Goal: Find specific page/section: Find specific page/section

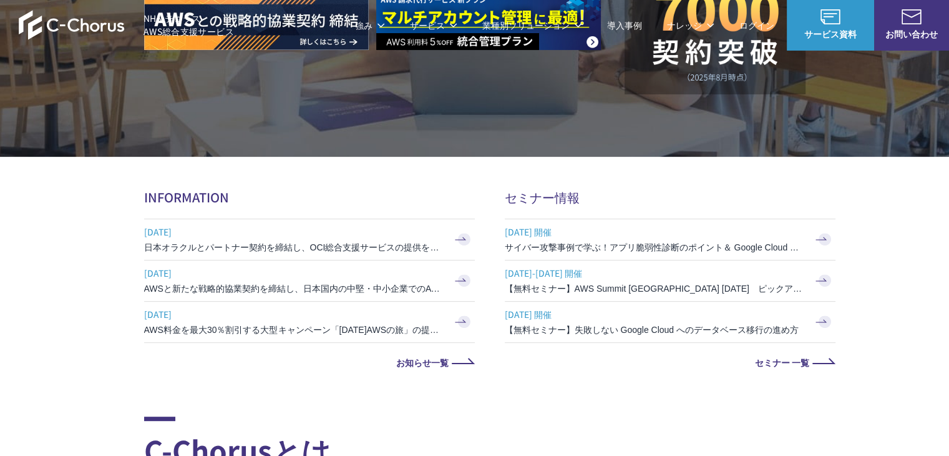
scroll to position [395, 0]
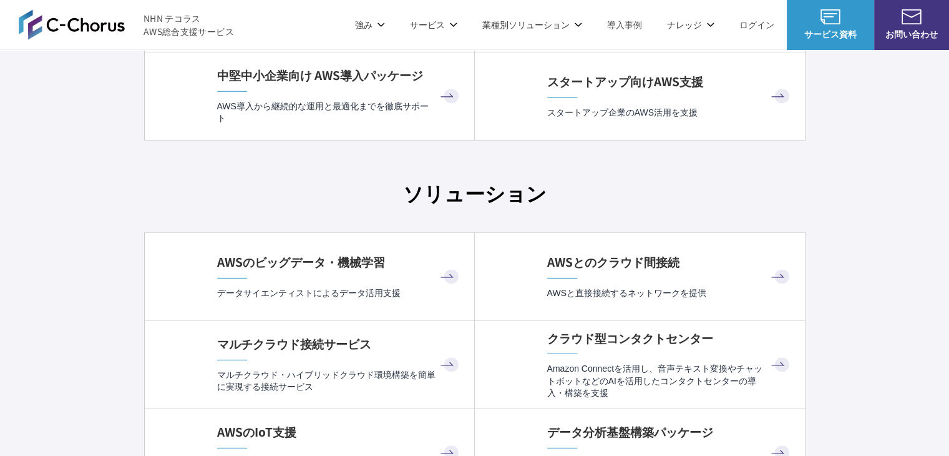
scroll to position [3682, 0]
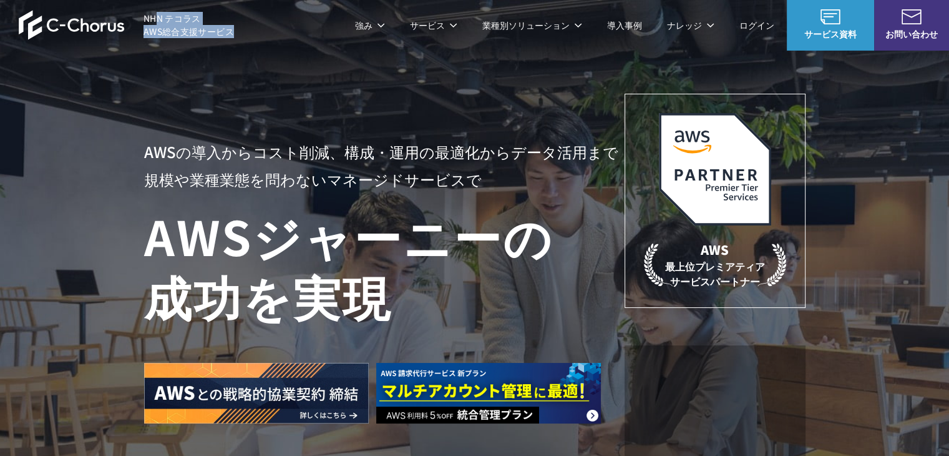
click at [154, 16] on header "NHN テコラス AWS総合支援サービス 強み 強み C-Chorusの強み 管理ポータル 開発ロードマップ C-Chorusのサポート 資料を請求する まず…" at bounding box center [474, 25] width 949 height 50
click at [245, 29] on header "NHN テコラス AWS総合支援サービス 強み 強み C-Chorusの強み 管理ポータル 開発ロードマップ C-Chorusのサポート 資料を請求する まず…" at bounding box center [474, 25] width 949 height 50
drag, startPoint x: 235, startPoint y: 33, endPoint x: 143, endPoint y: 18, distance: 92.9
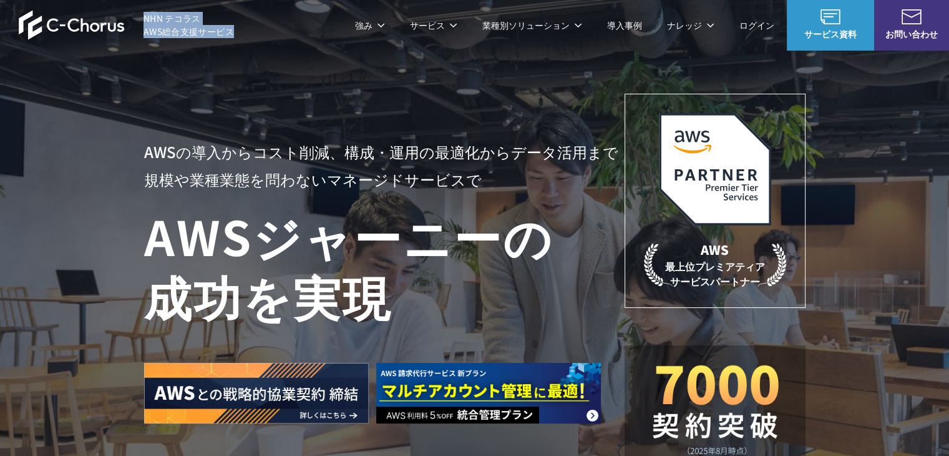
click at [143, 18] on header "NHN テコラス AWS総合支援サービス 強み 強み C-Chorusの強み 管理ポータル 開発ロードマップ C-Chorusのサポート 資料を請求する まず…" at bounding box center [474, 25] width 949 height 50
copy span "NHN テコラス AWS総合支援サービス"
